Goal: Information Seeking & Learning: Compare options

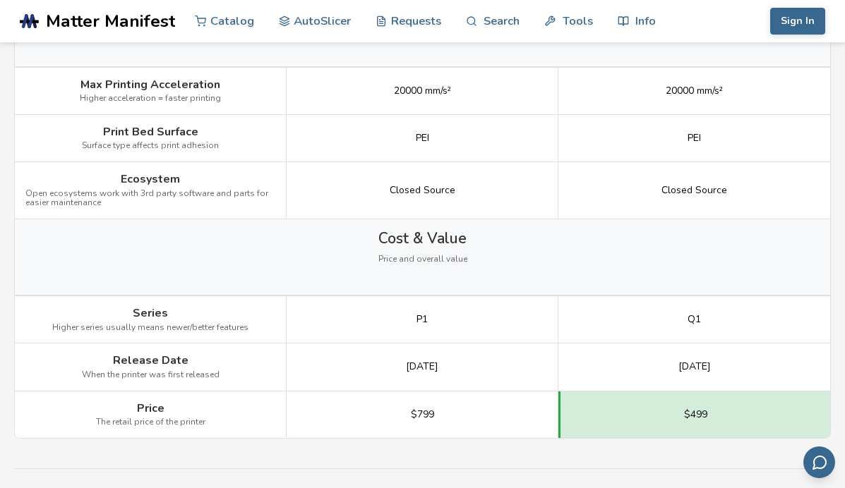
scroll to position [1845, 0]
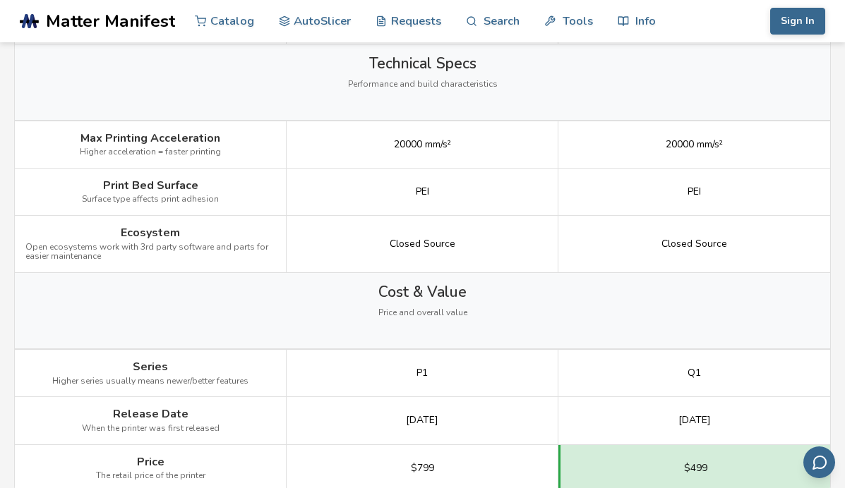
click at [411, 248] on ya-tr-span "Closed Source" at bounding box center [423, 243] width 66 height 13
copy ya-tr-span "Closed"
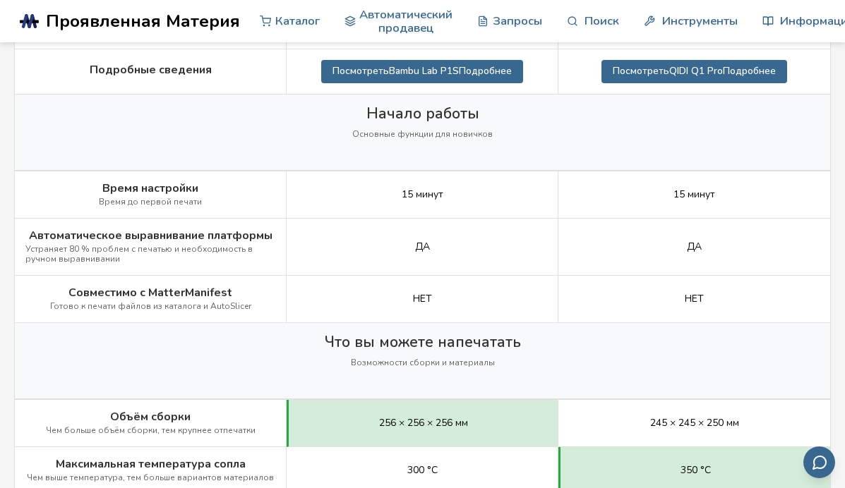
scroll to position [594, 0]
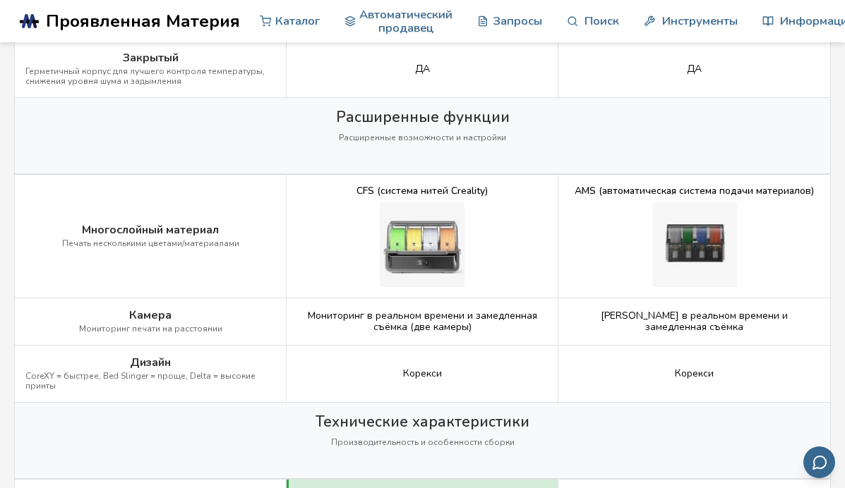
scroll to position [1882, 0]
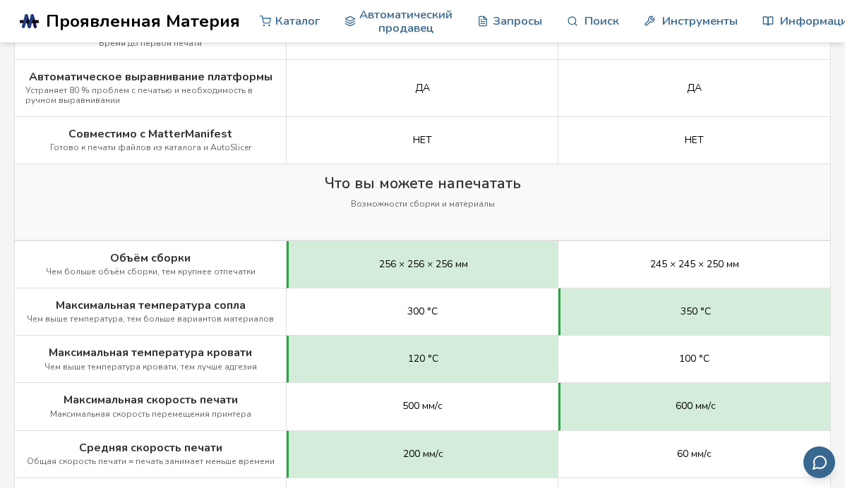
scroll to position [752, 0]
